Goal: Navigation & Orientation: Find specific page/section

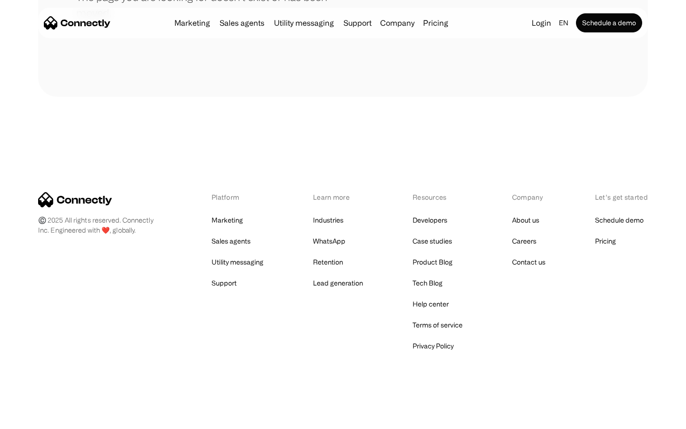
scroll to position [174, 0]
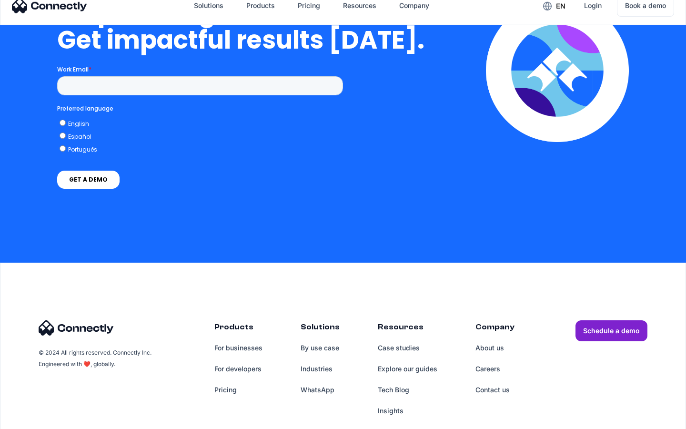
scroll to position [2102, 0]
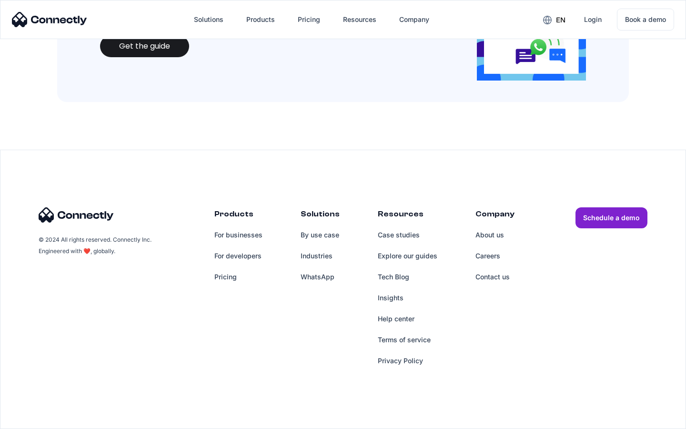
scroll to position [1036, 0]
